Goal: Information Seeking & Learning: Find specific page/section

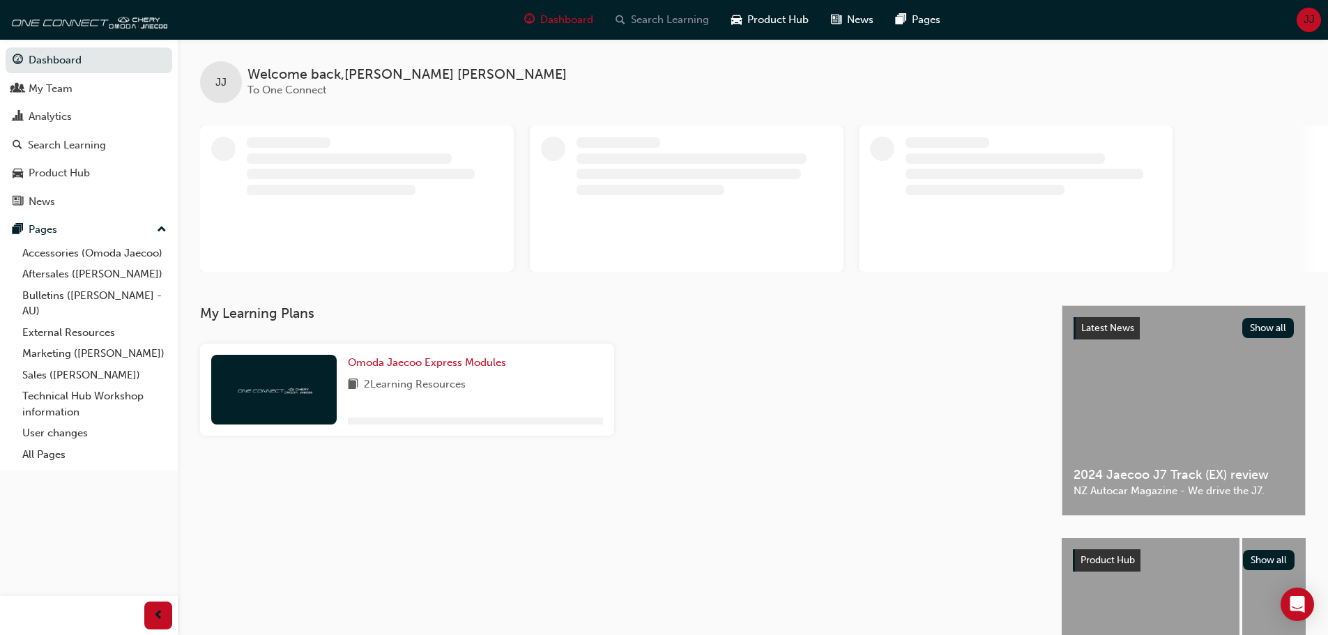
click at [628, 13] on div "Search Learning" at bounding box center [663, 20] width 116 height 29
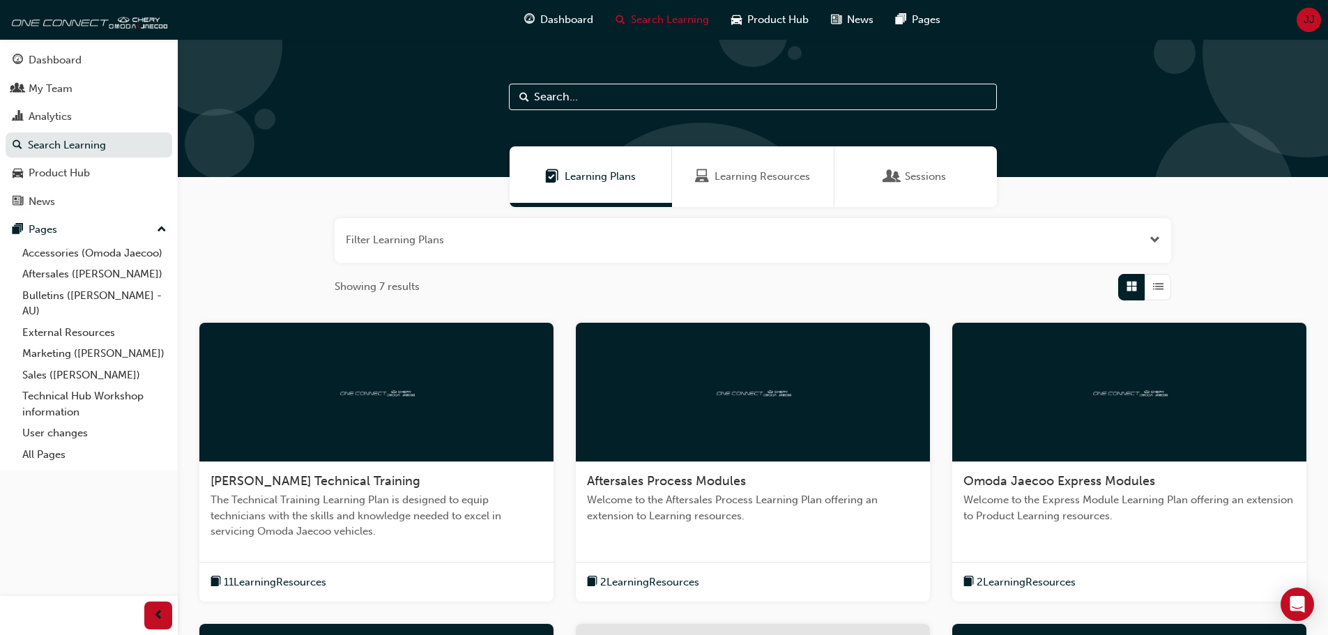
click at [559, 89] on input "text" at bounding box center [753, 97] width 488 height 26
paste input "SS-20250728-01"
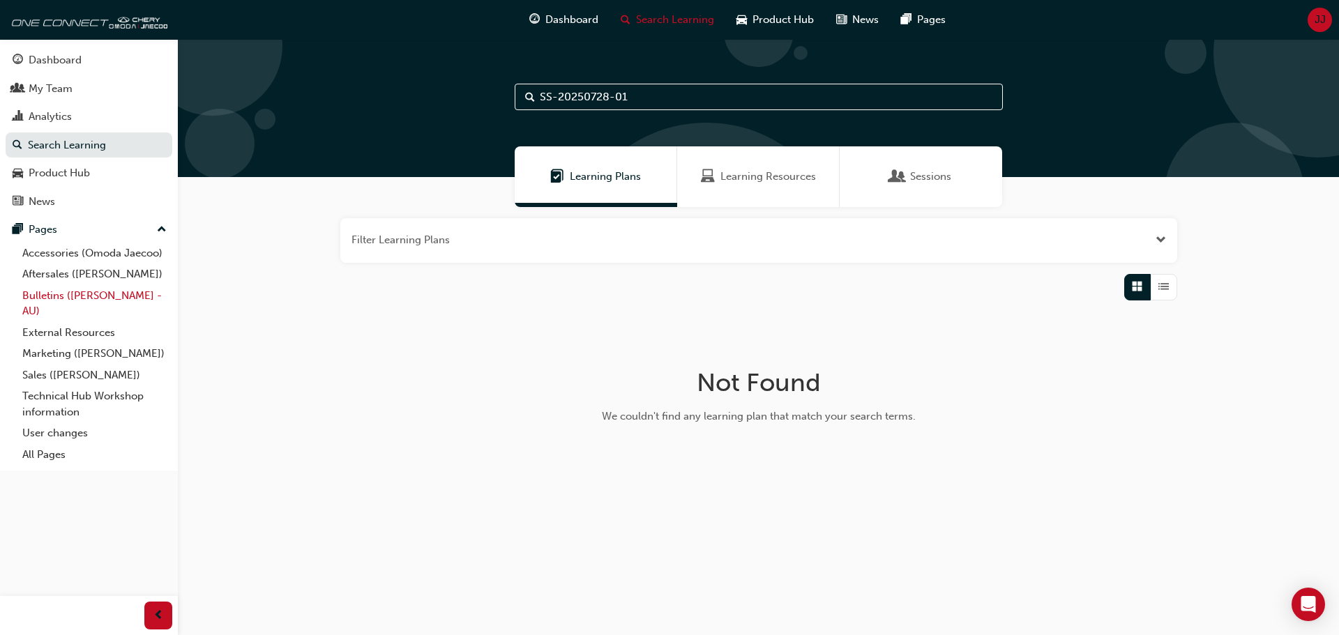
type input "SS-20250728-01"
click at [49, 297] on link "Bulletins ([PERSON_NAME] - AU)" at bounding box center [95, 303] width 156 height 37
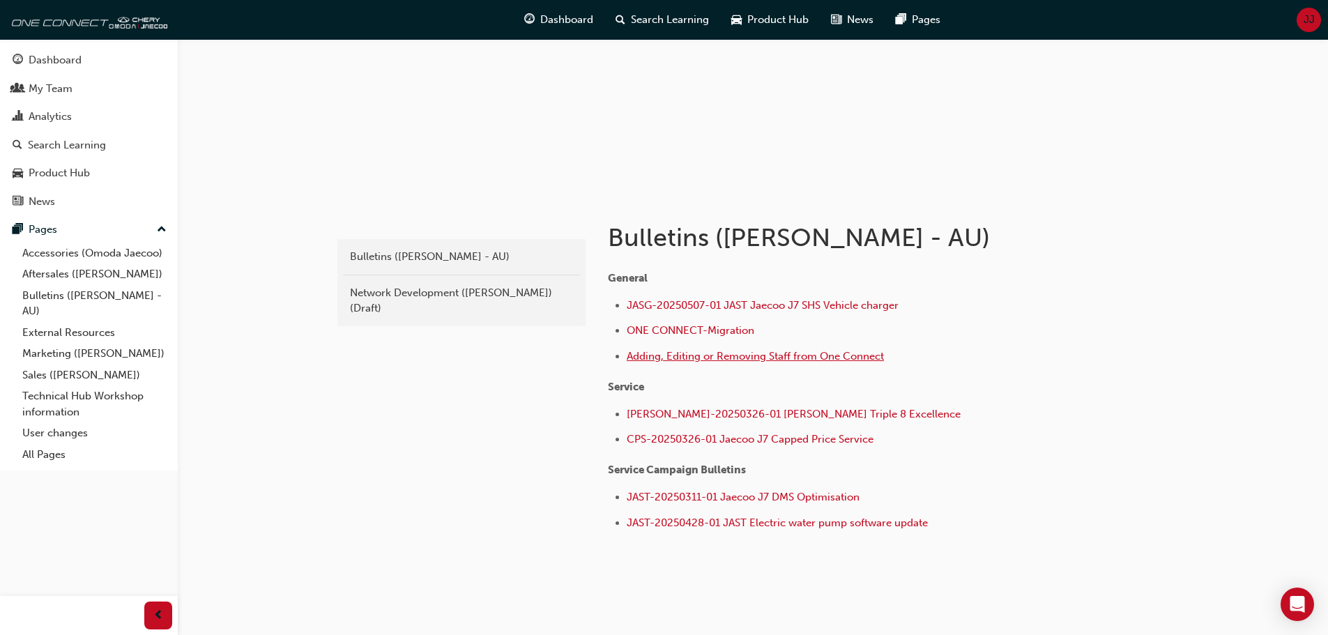
scroll to position [139, 0]
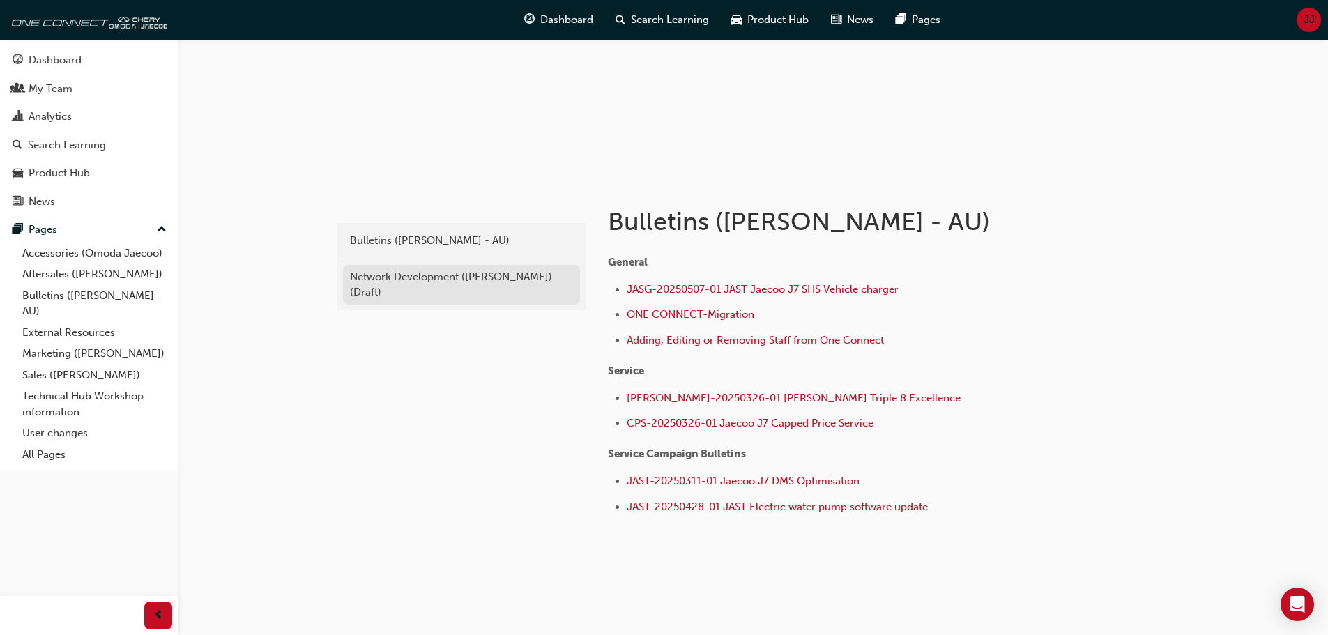
click at [400, 271] on div "Network Development ([PERSON_NAME]) (Draft)" at bounding box center [461, 284] width 223 height 31
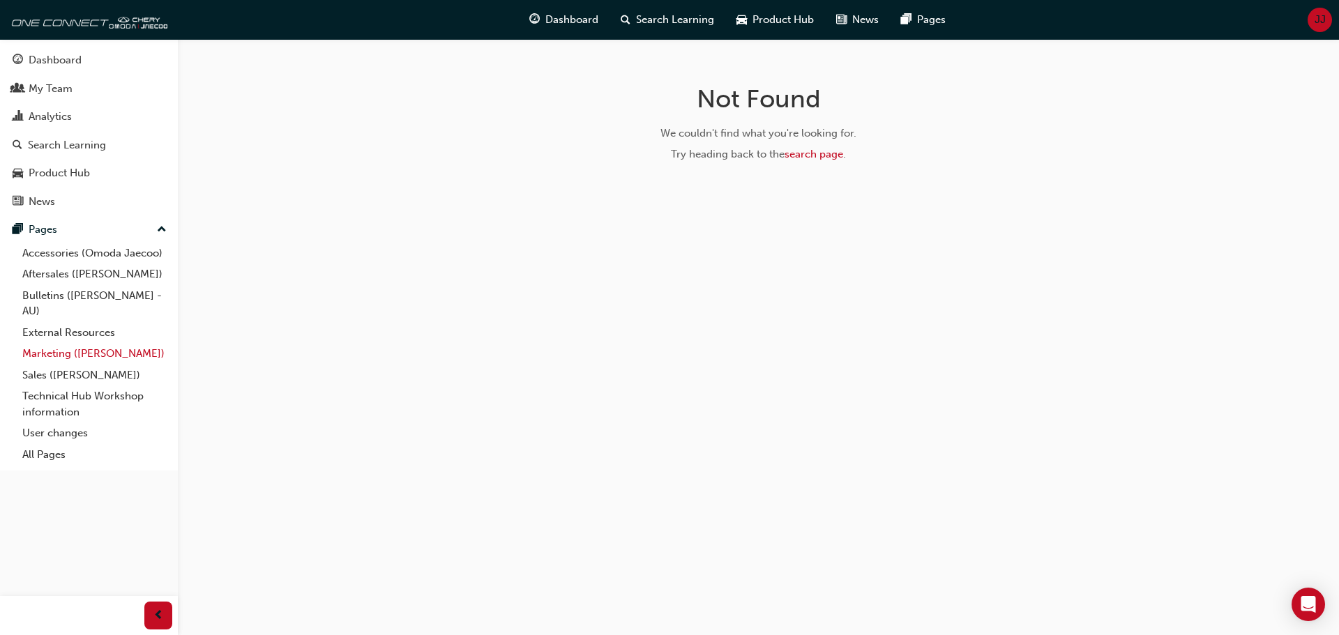
click at [63, 349] on link "Marketing ([PERSON_NAME])" at bounding box center [95, 354] width 156 height 22
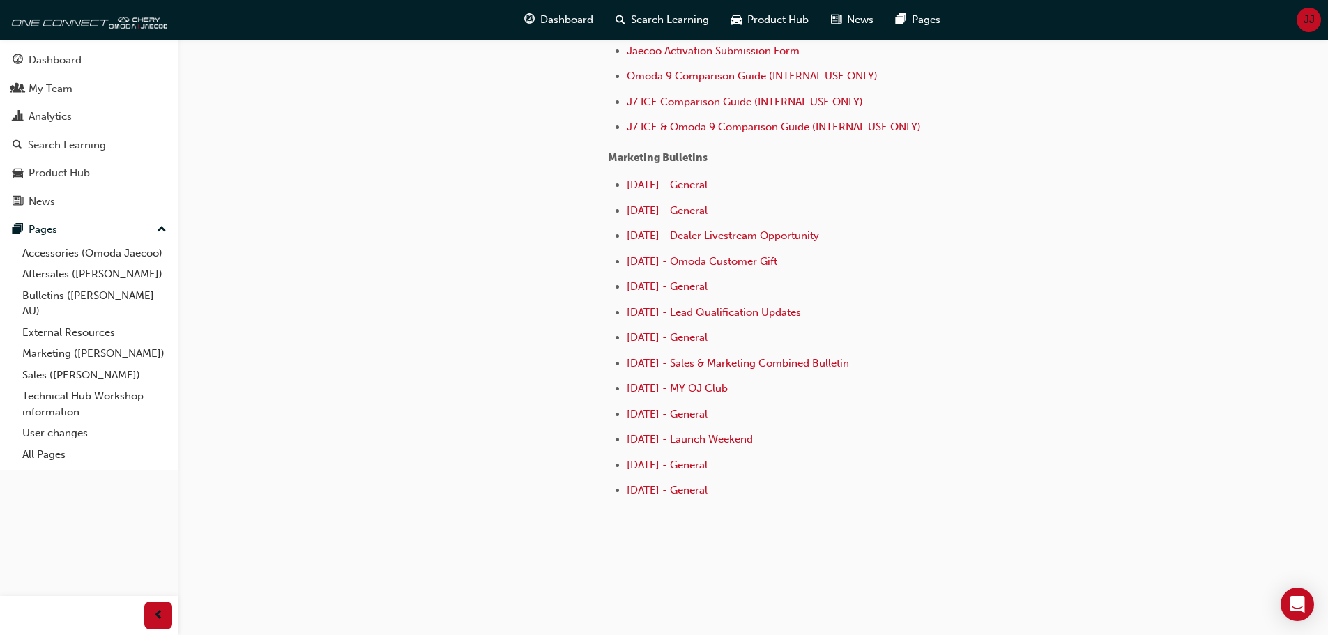
scroll to position [685, 0]
click at [639, 417] on span "[DATE] - General" at bounding box center [667, 413] width 81 height 13
click at [681, 338] on span "[DATE] - General" at bounding box center [667, 336] width 81 height 13
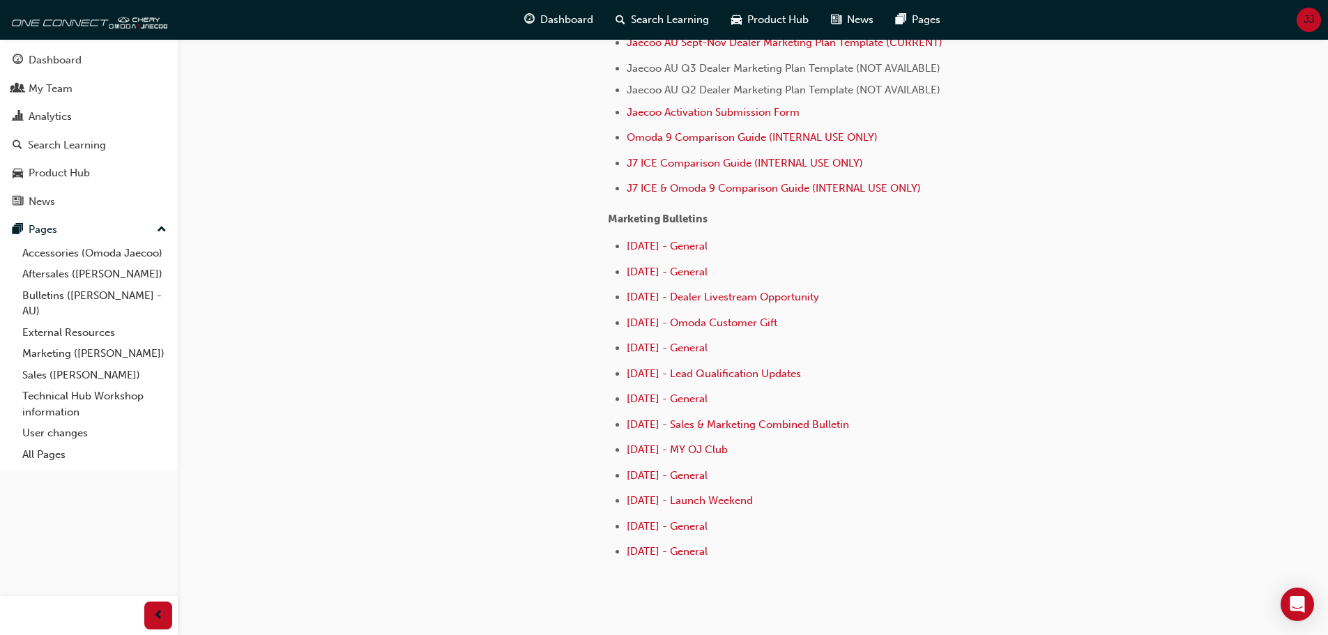
scroll to position [628, 0]
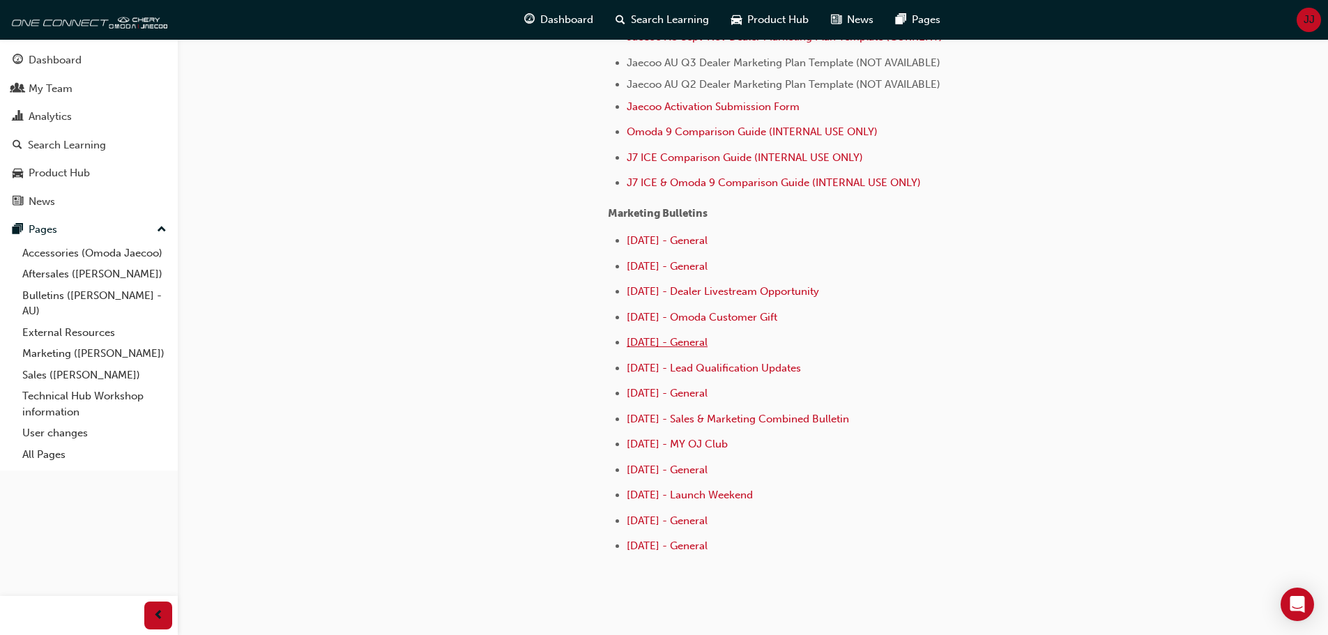
click at [662, 342] on span "[DATE] - General" at bounding box center [667, 342] width 81 height 13
click at [689, 266] on span "[DATE] - General" at bounding box center [667, 266] width 81 height 13
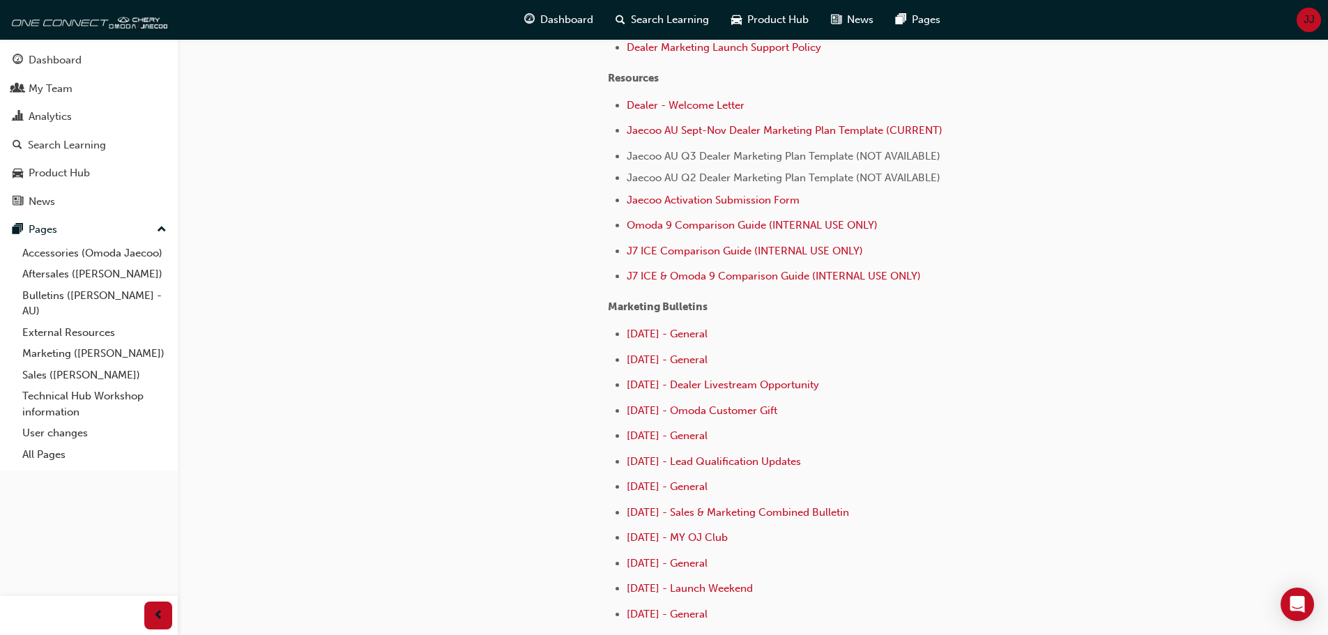
scroll to position [558, 0]
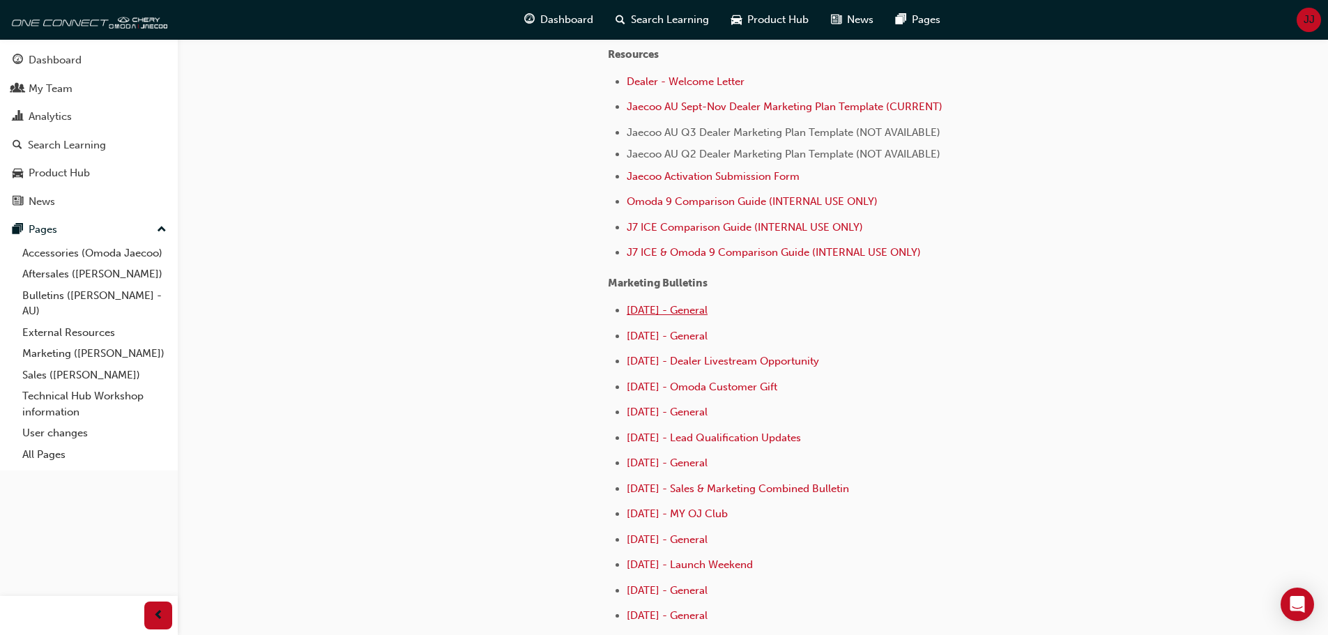
click at [665, 314] on span "[DATE] - General" at bounding box center [667, 310] width 81 height 13
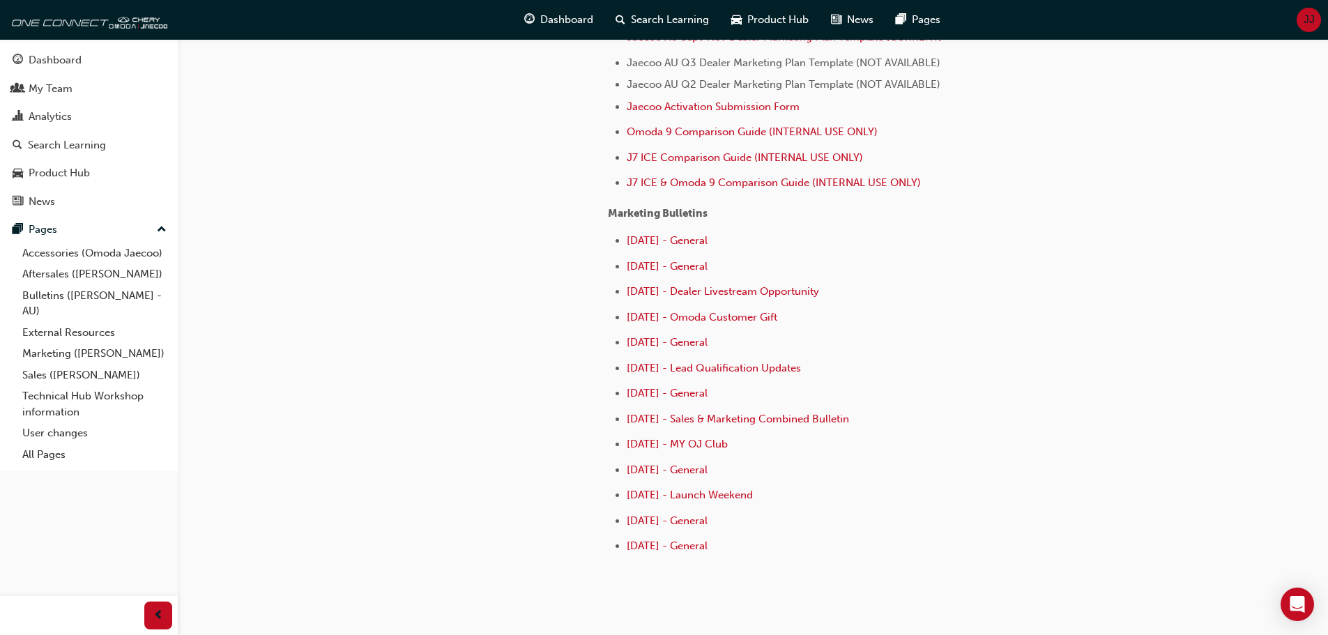
scroll to position [685, 0]
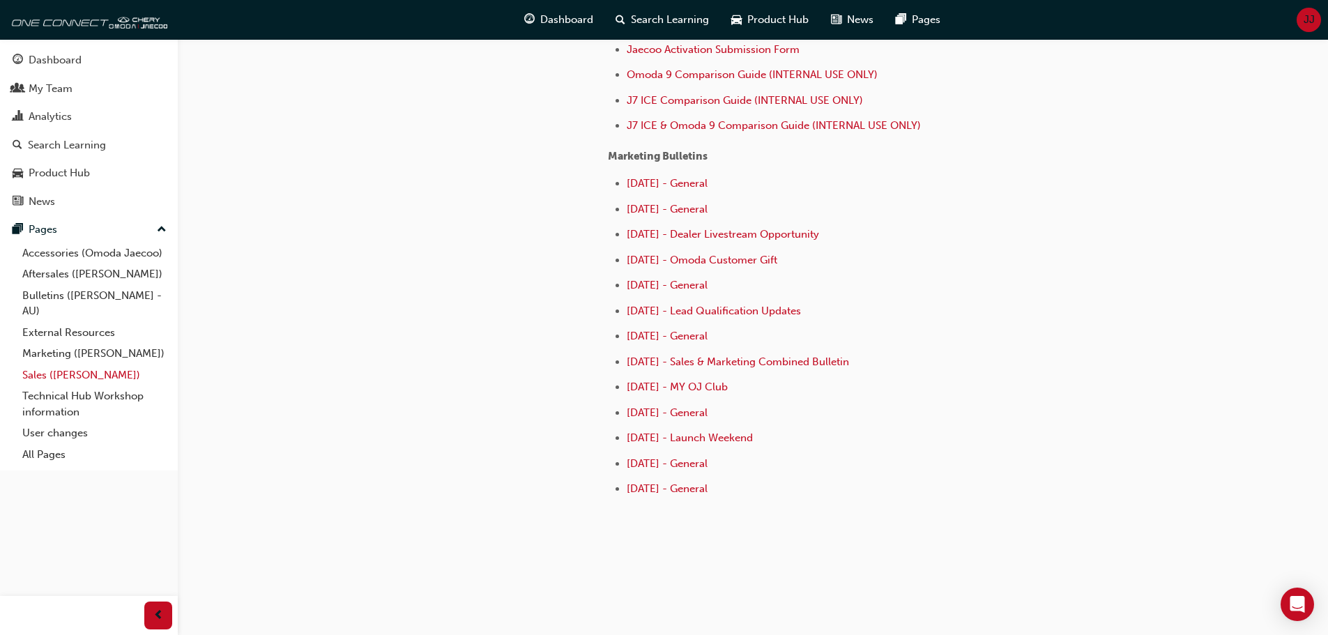
click at [55, 375] on link "Sales ([PERSON_NAME])" at bounding box center [95, 376] width 156 height 22
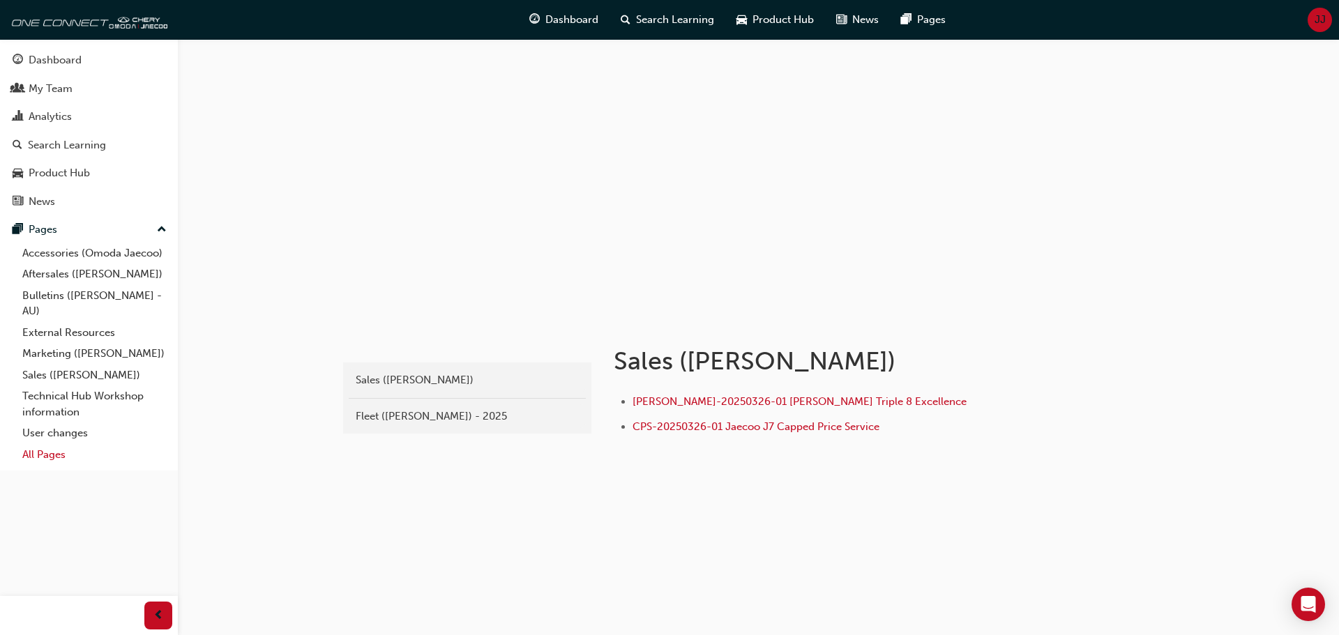
click at [45, 453] on link "All Pages" at bounding box center [95, 455] width 156 height 22
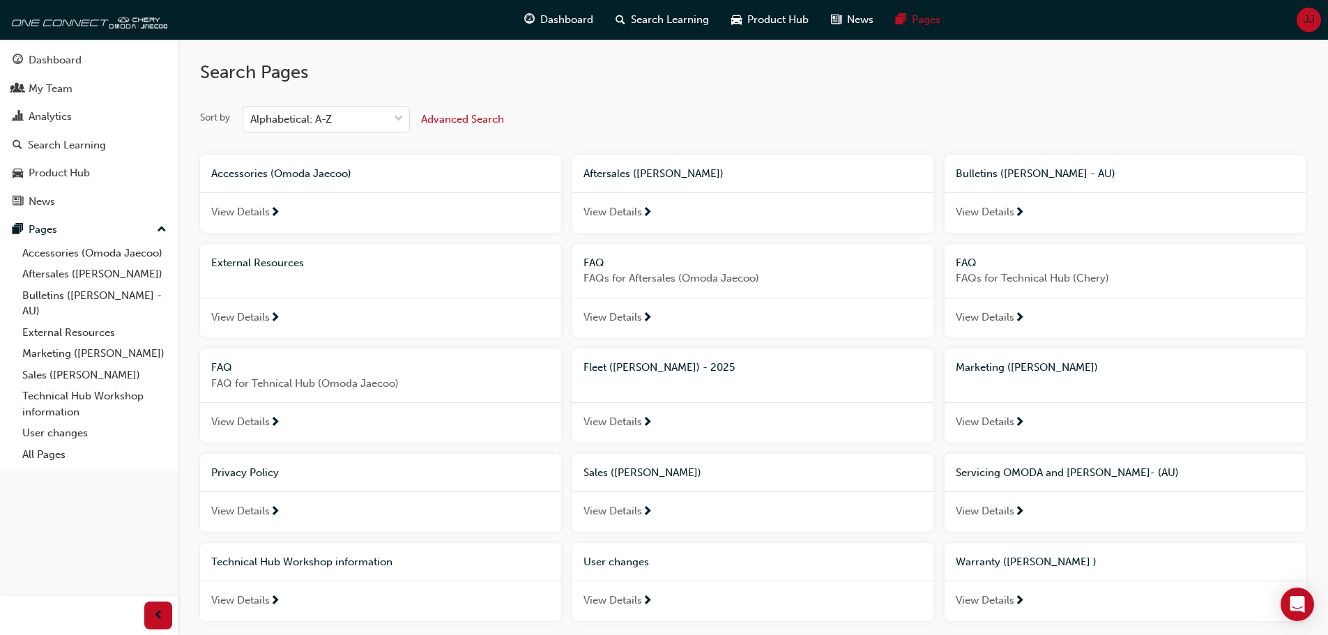
click at [1008, 209] on span "View Details" at bounding box center [985, 212] width 59 height 16
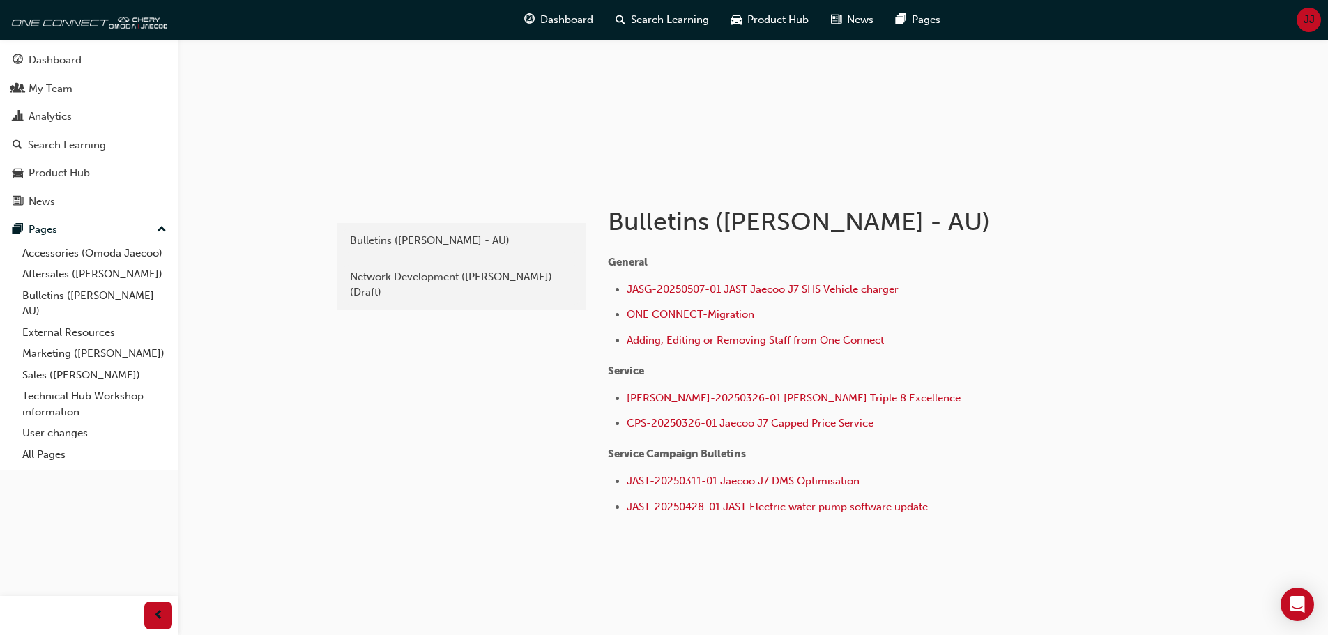
scroll to position [158, 0]
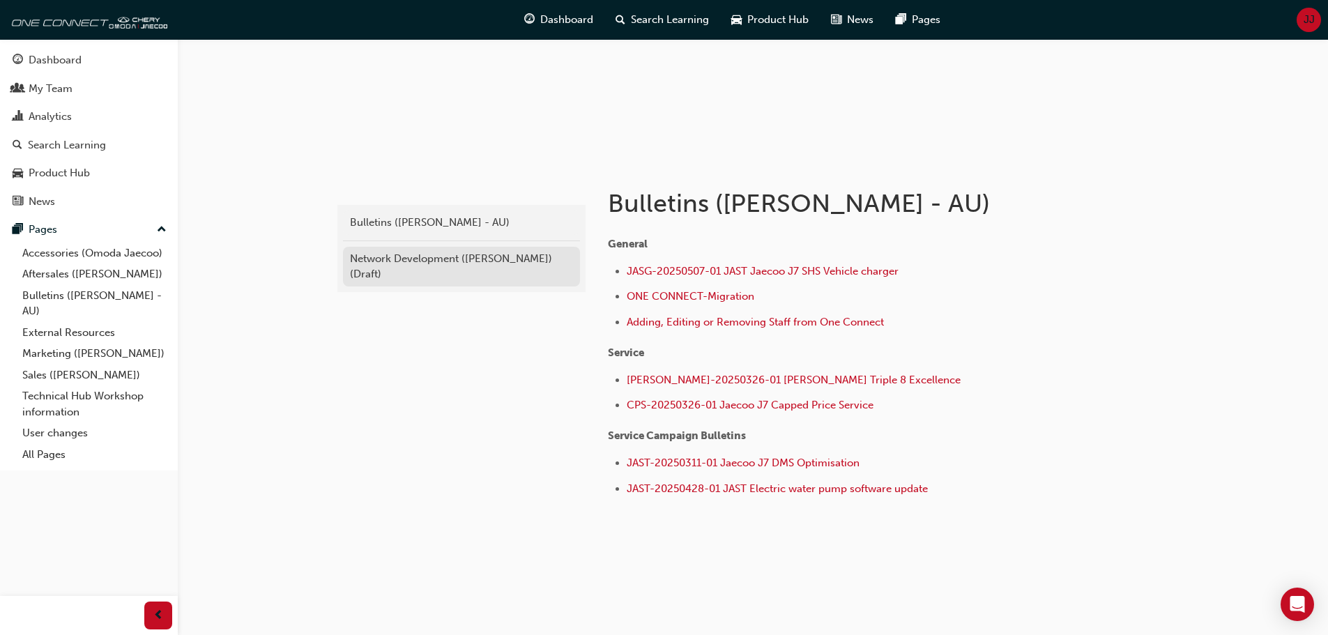
click at [428, 275] on div "Network Development ([PERSON_NAME]) (Draft)" at bounding box center [461, 266] width 223 height 31
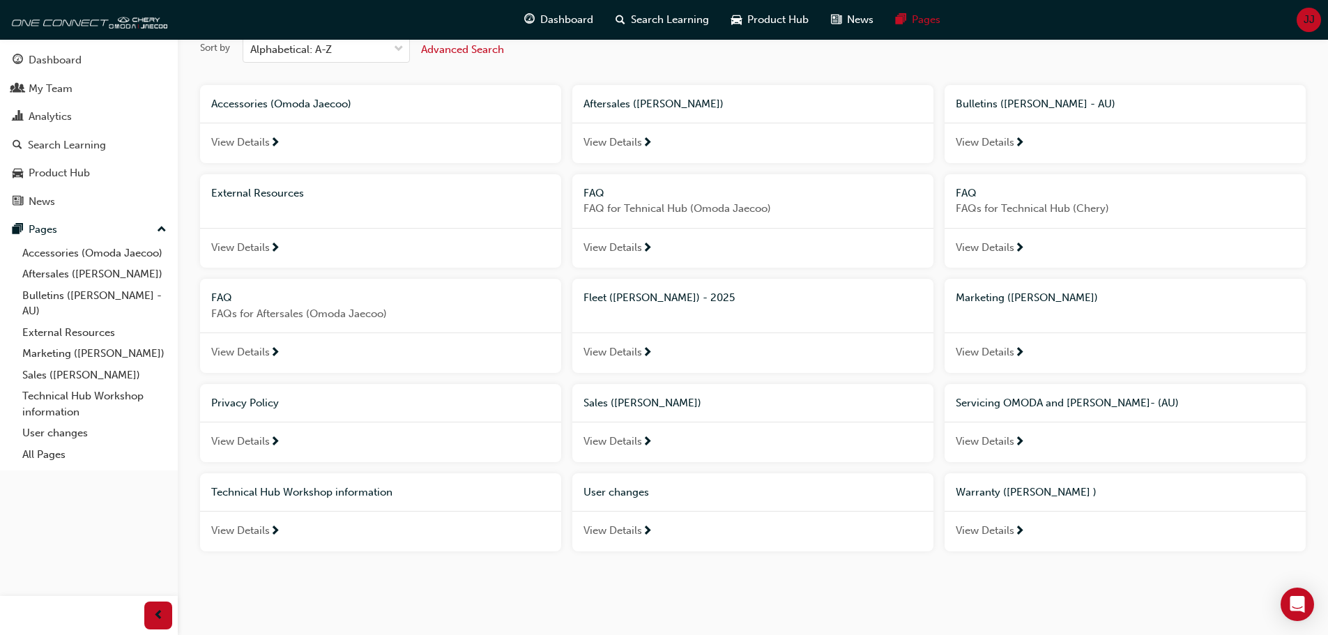
scroll to position [77, 0]
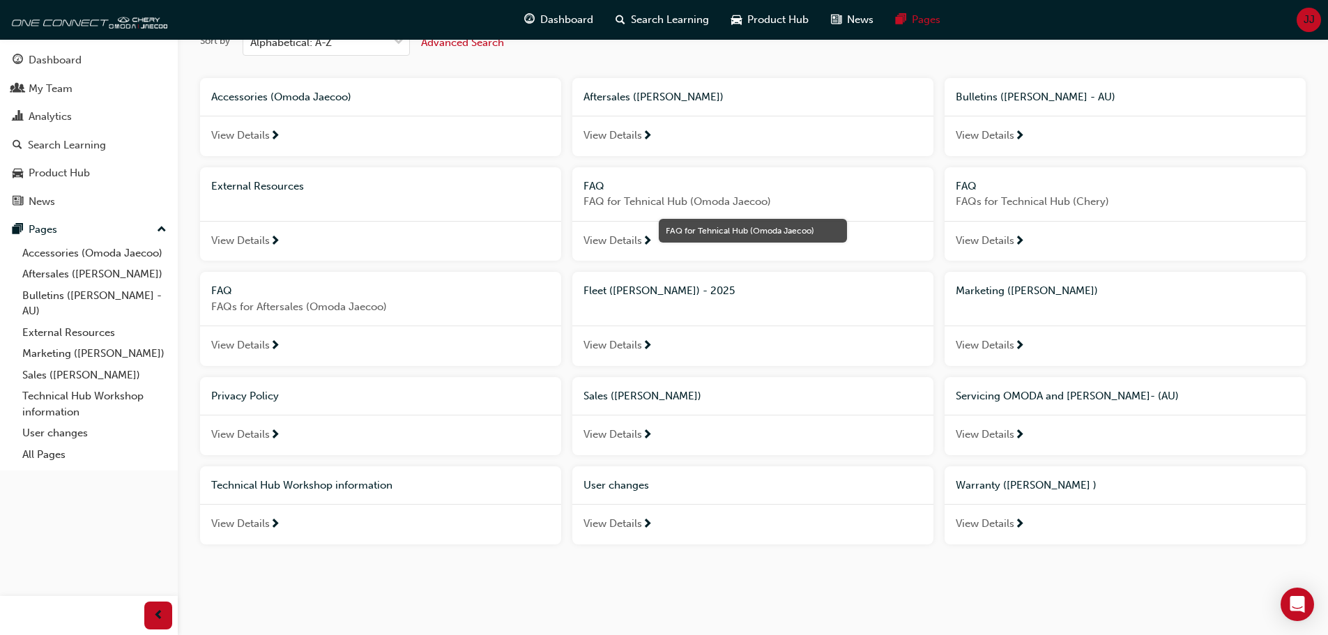
click at [634, 435] on span "View Details" at bounding box center [613, 435] width 59 height 16
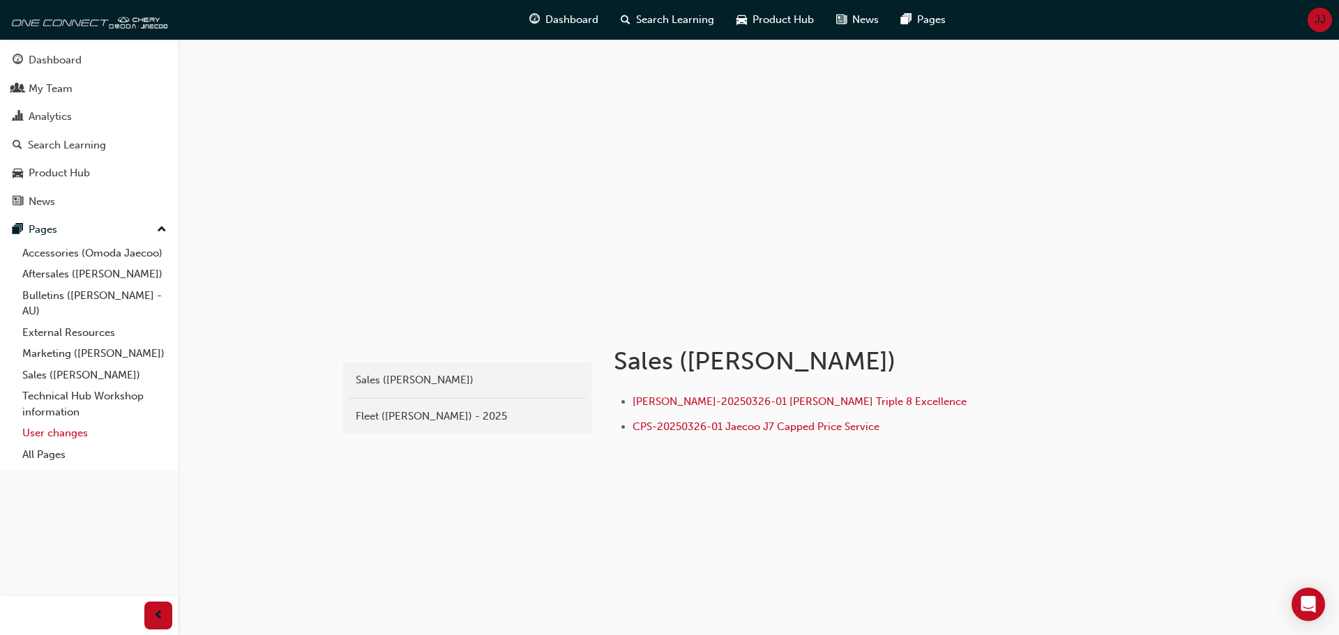
click at [68, 437] on link "User changes" at bounding box center [95, 434] width 156 height 22
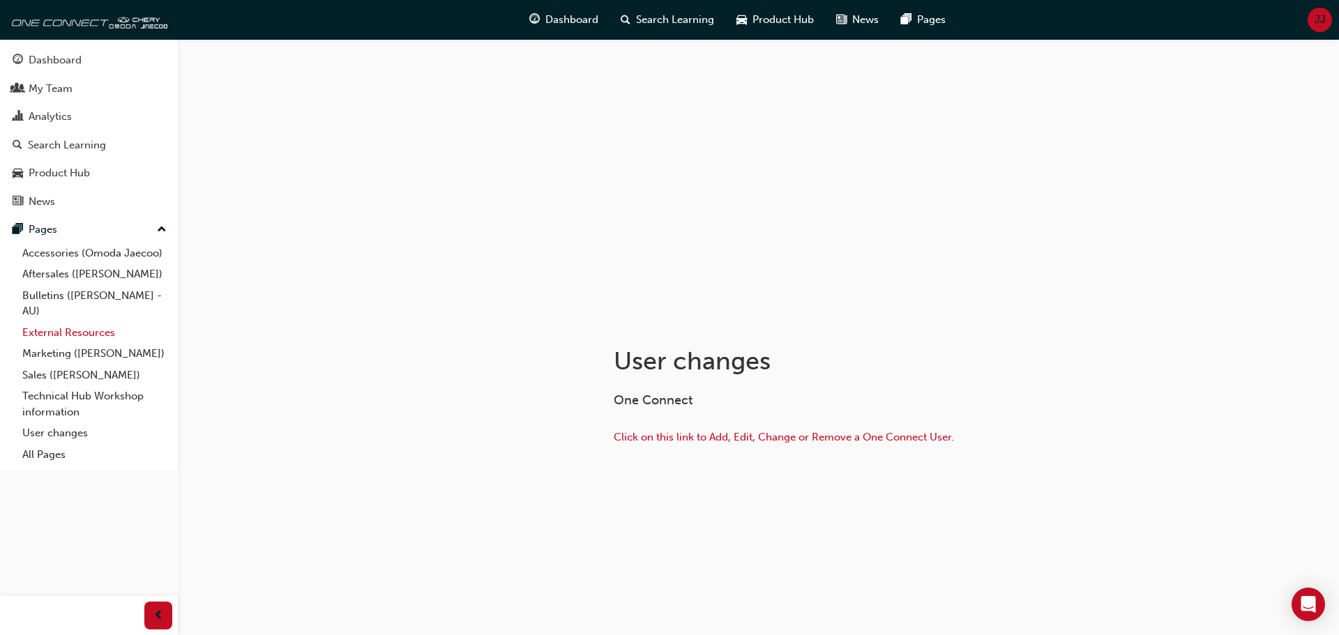
click at [47, 331] on link "External Resources" at bounding box center [95, 333] width 156 height 22
